Goal: Task Accomplishment & Management: Manage account settings

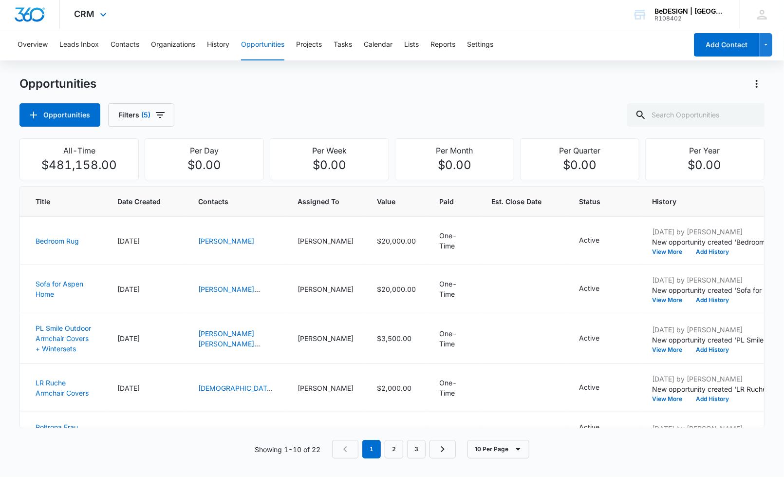
click at [79, 6] on div "CRM Apps Reputation Websites Forms CRM Email Social Payments POS Content Ads In…" at bounding box center [92, 14] width 64 height 29
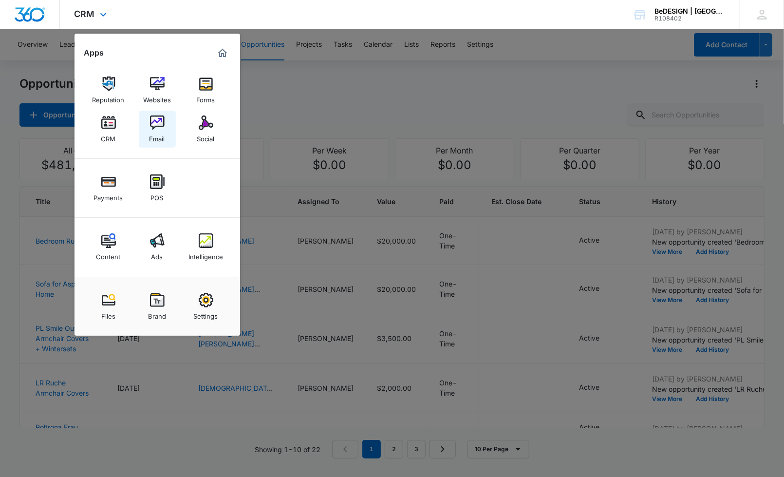
click at [159, 124] on img at bounding box center [157, 122] width 15 height 15
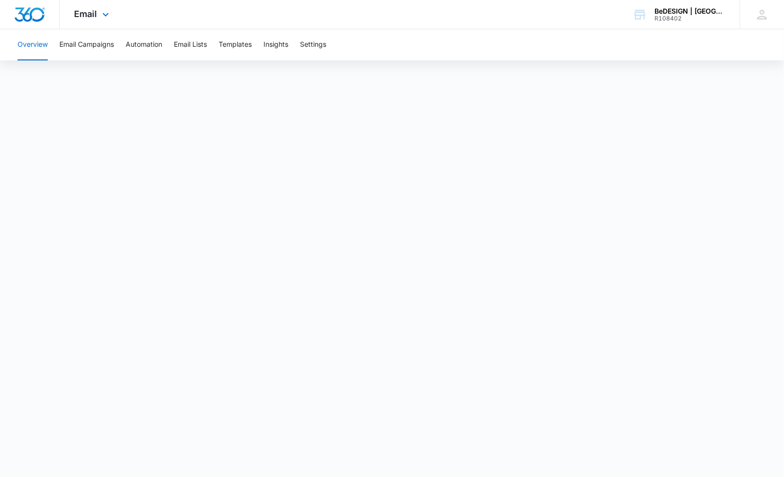
click at [66, 19] on div "Email Apps Reputation Websites Forms CRM Email Social Payments POS Content Ads …" at bounding box center [93, 14] width 66 height 29
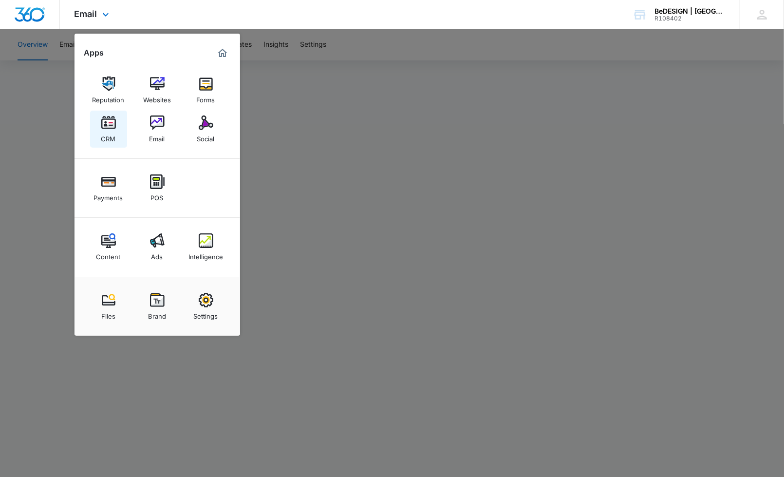
click at [107, 129] on img at bounding box center [108, 122] width 15 height 15
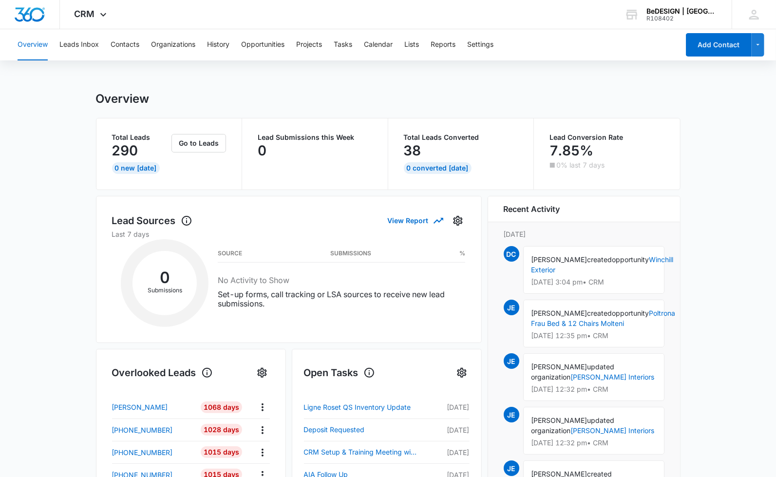
click at [105, 48] on div "Overview Leads Inbox Contacts Organizations History Opportunities Projects Task…" at bounding box center [345, 44] width 667 height 31
click at [119, 45] on button "Contacts" at bounding box center [125, 44] width 29 height 31
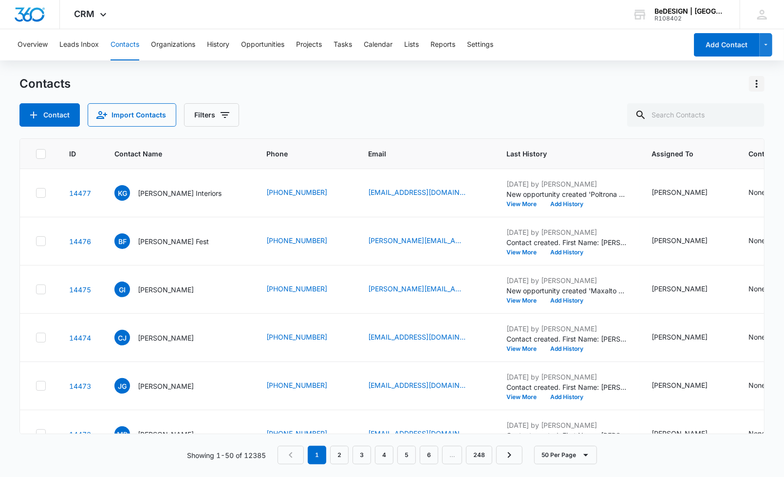
click at [762, 84] on icon "Actions" at bounding box center [757, 84] width 12 height 12
click at [727, 145] on button "Export All Contacts" at bounding box center [714, 140] width 99 height 15
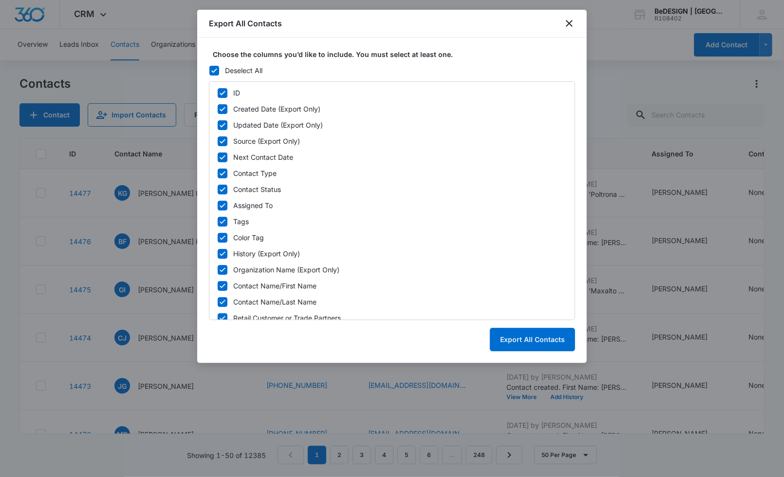
drag, startPoint x: 216, startPoint y: 67, endPoint x: 273, endPoint y: 77, distance: 57.9
click at [216, 67] on icon at bounding box center [214, 70] width 9 height 9
click at [209, 70] on input "Deselect All" at bounding box center [209, 70] width 0 height 0
checkbox input "false"
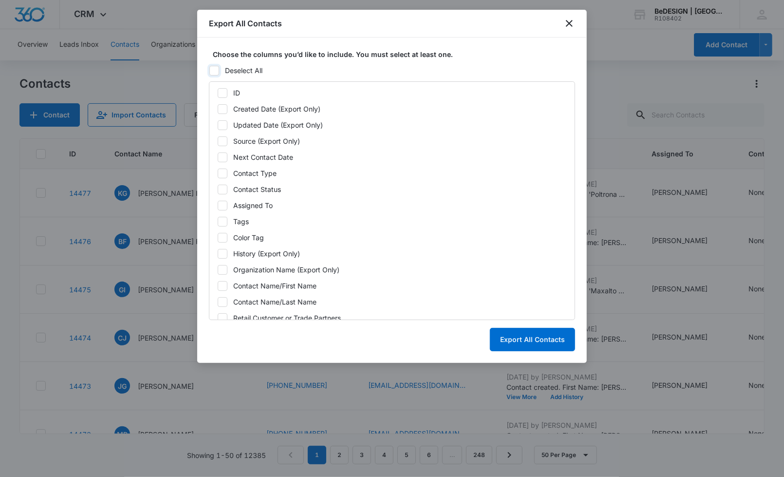
checkbox input "false"
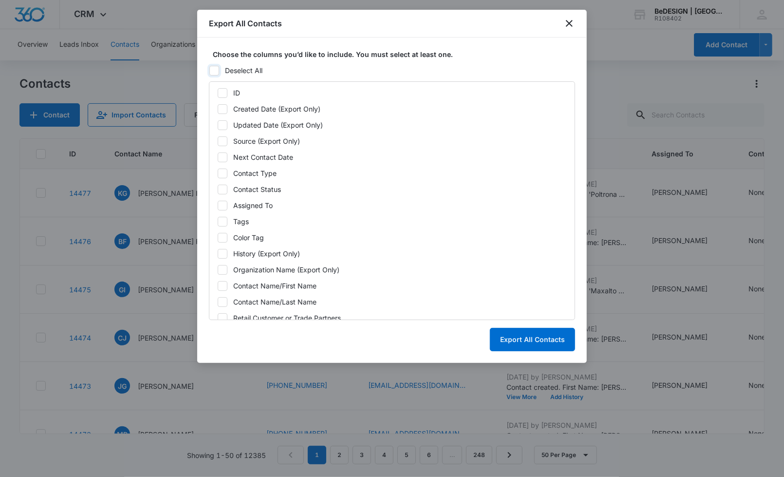
checkbox input "false"
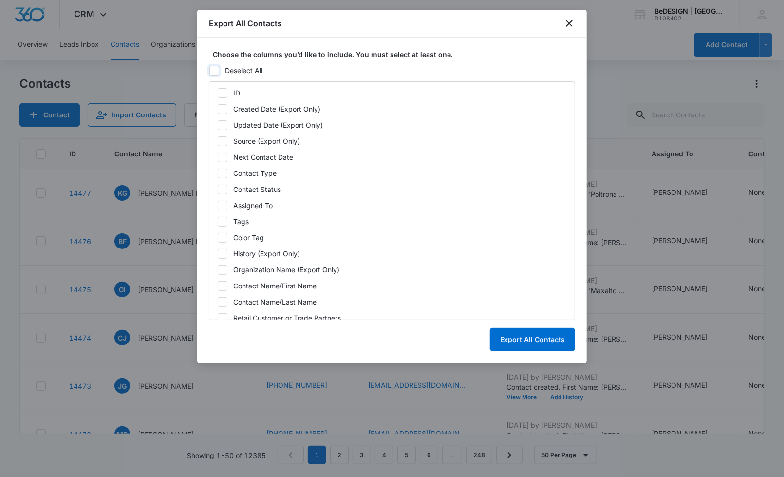
checkbox input "false"
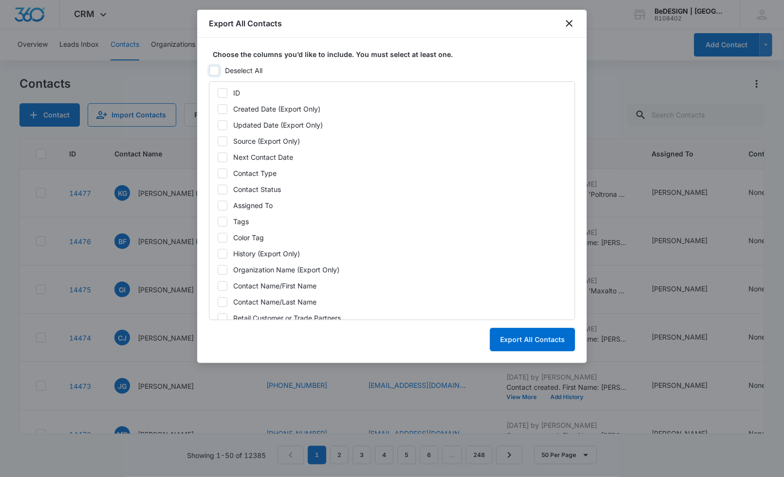
checkbox input "false"
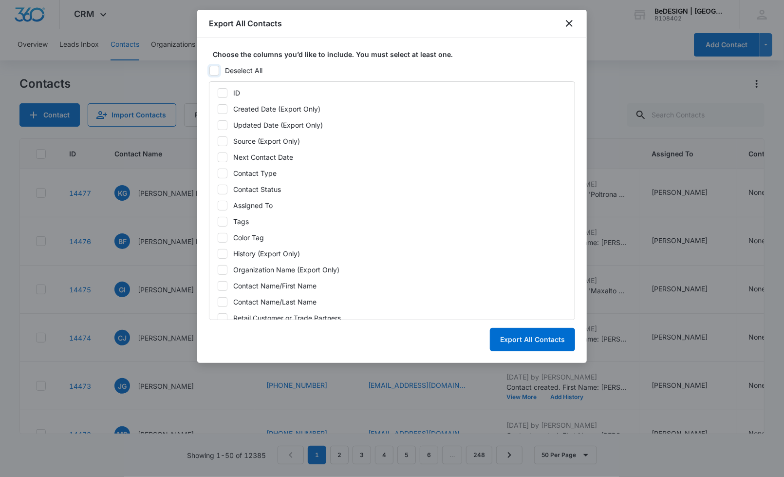
checkbox input "false"
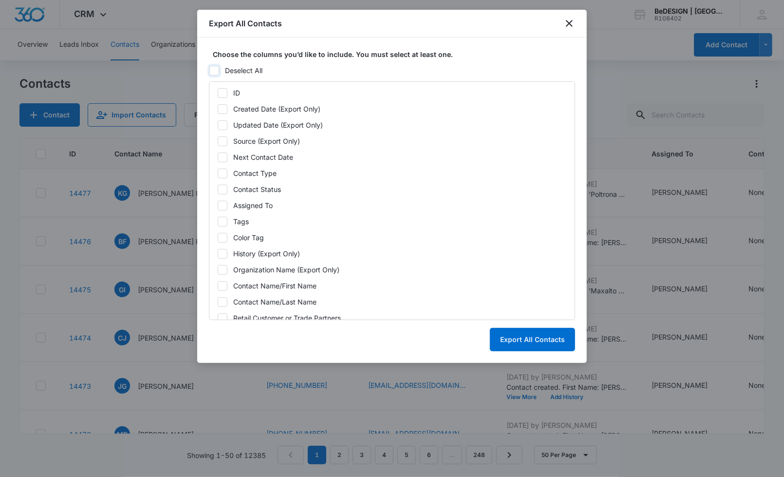
checkbox input "false"
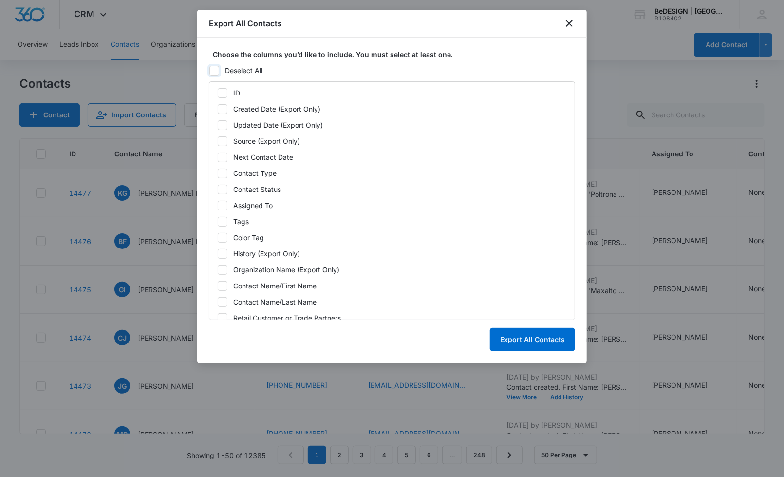
checkbox input "false"
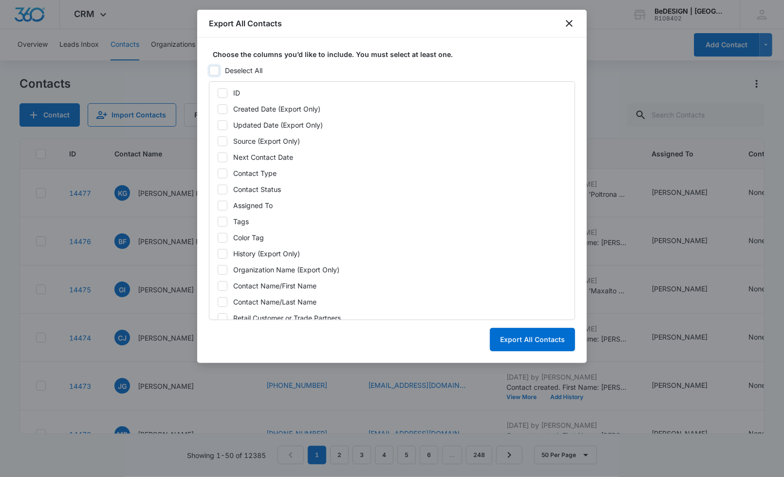
checkbox input "false"
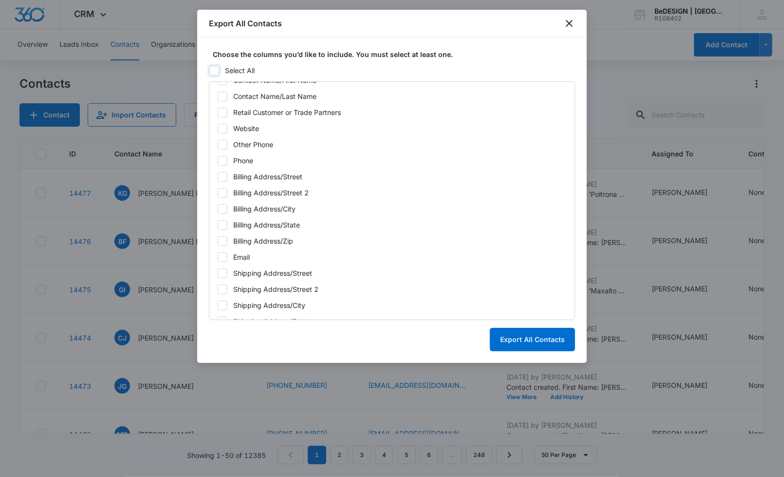
scroll to position [270, 0]
click at [223, 189] on icon at bounding box center [222, 192] width 9 height 9
click at [218, 192] on input "Email" at bounding box center [217, 192] width 0 height 0
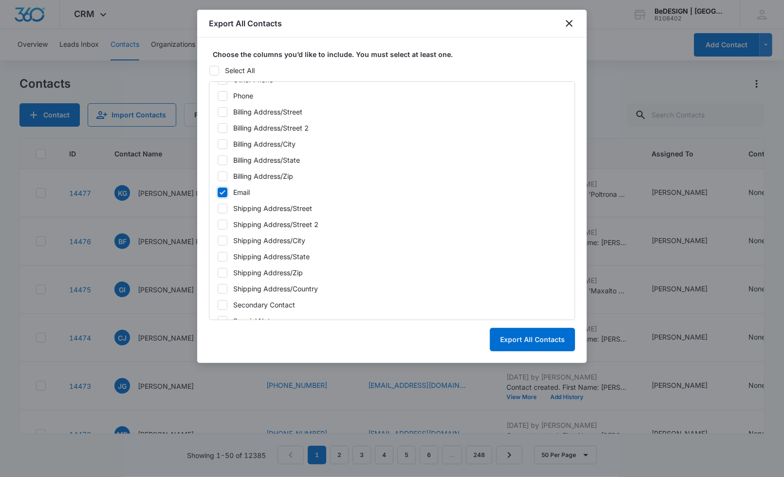
checkbox input "true"
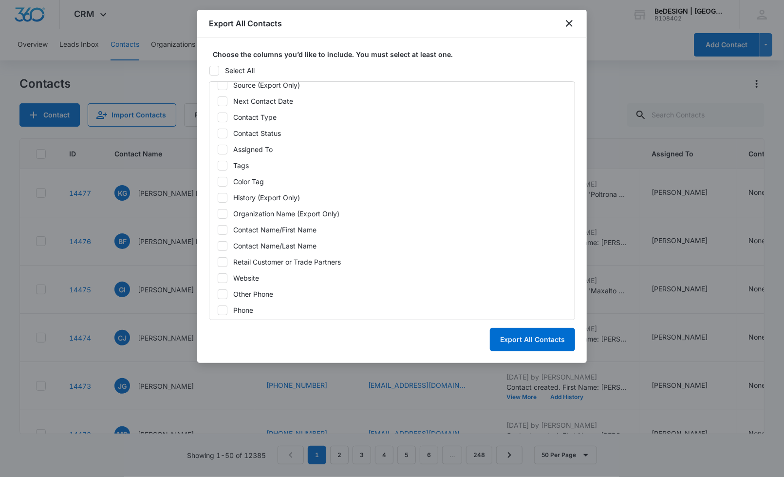
scroll to position [0, 0]
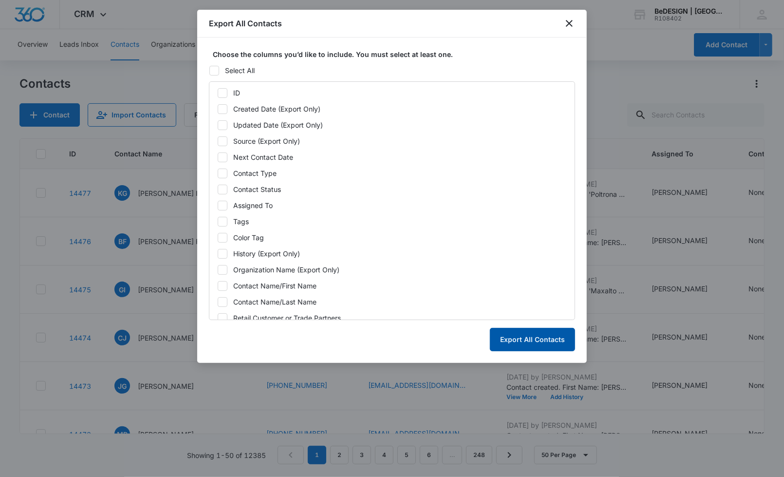
click at [516, 342] on button "Export All Contacts" at bounding box center [532, 339] width 85 height 23
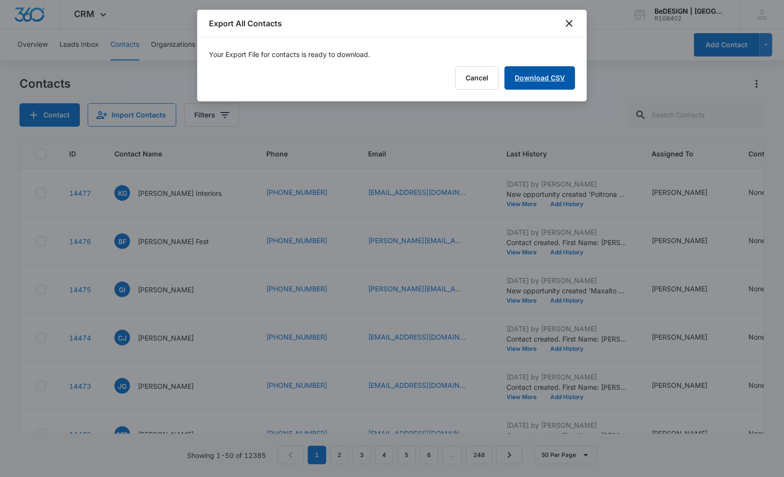
click at [560, 75] on link "Download CSV" at bounding box center [540, 77] width 71 height 23
click at [162, 22] on div at bounding box center [392, 238] width 784 height 477
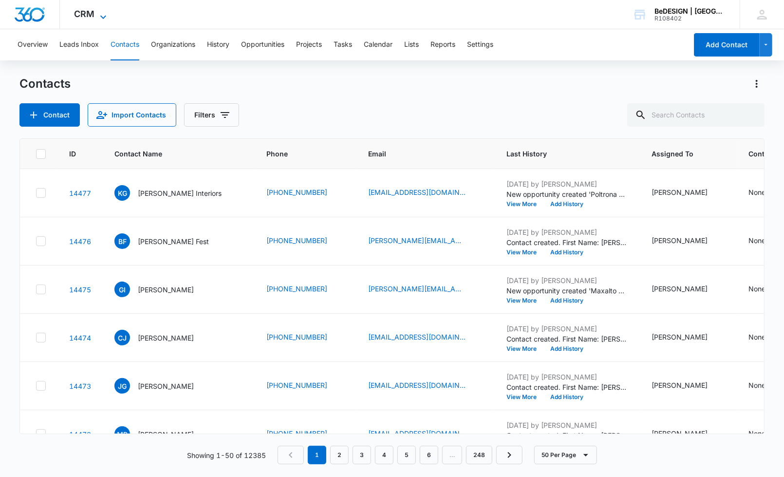
click at [84, 17] on span "CRM" at bounding box center [85, 14] width 20 height 10
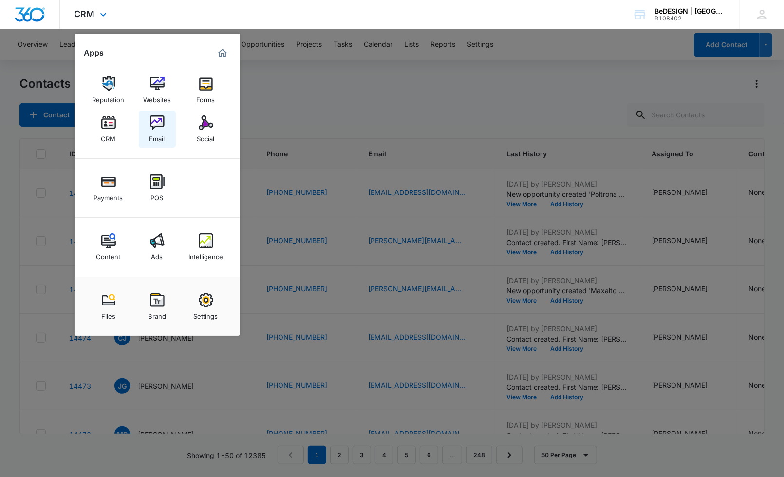
click at [159, 123] on img at bounding box center [157, 122] width 15 height 15
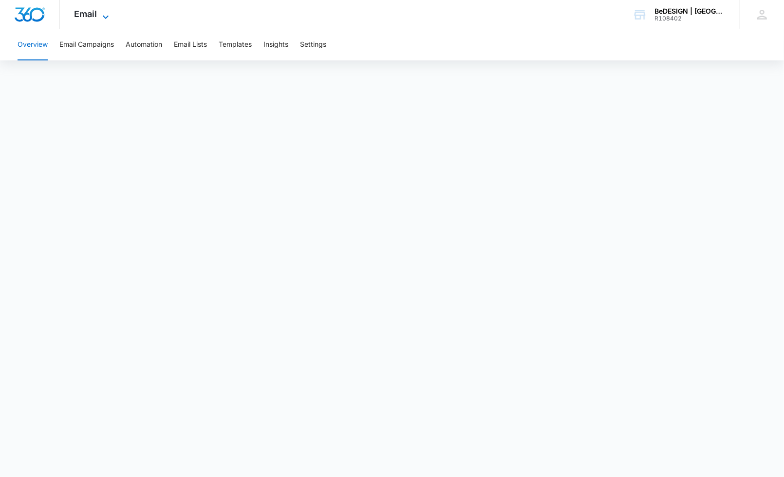
click at [78, 12] on span "Email" at bounding box center [86, 14] width 23 height 10
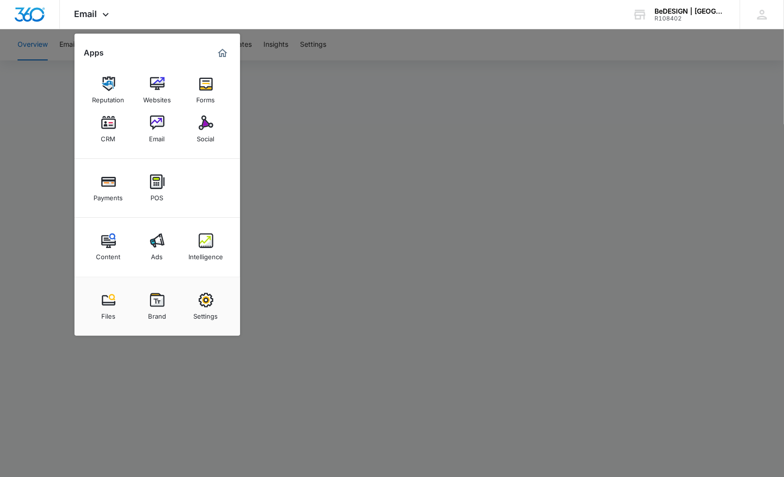
click at [169, 126] on link "Email" at bounding box center [157, 129] width 37 height 37
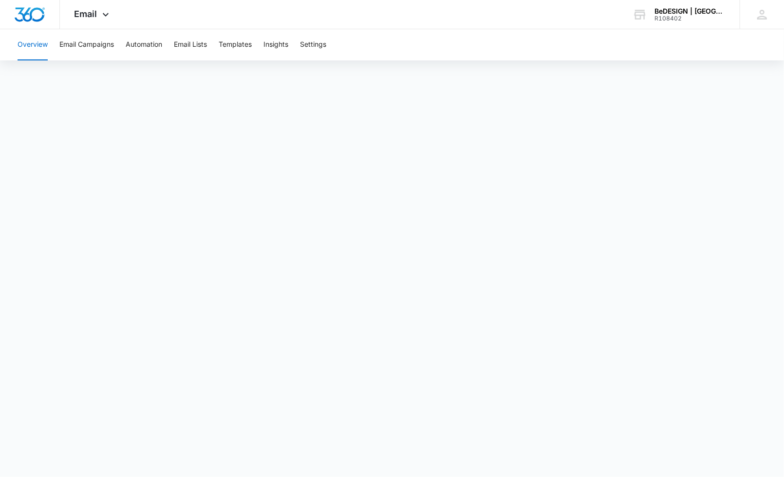
click at [57, 55] on div "Overview Email Campaigns Automation Email Lists Templates Insights Settings" at bounding box center [392, 44] width 761 height 31
click at [76, 48] on button "Email Campaigns" at bounding box center [86, 44] width 55 height 31
click at [199, 50] on button "Email Lists" at bounding box center [190, 44] width 33 height 31
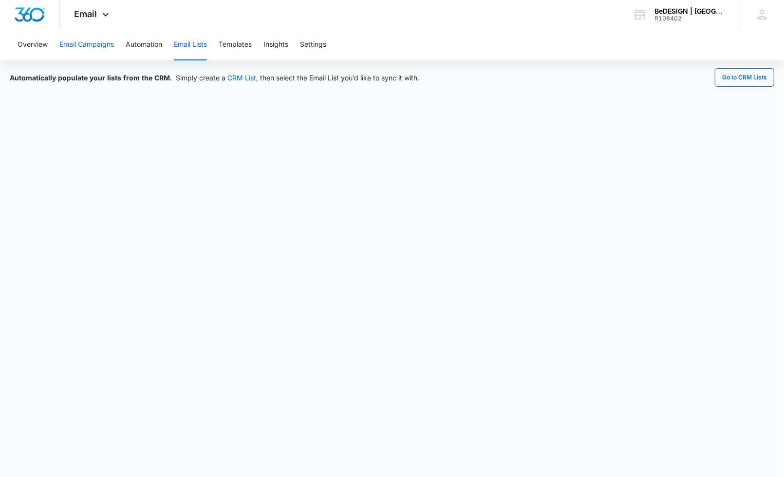
click at [87, 58] on button "Email Campaigns" at bounding box center [86, 44] width 55 height 31
